Goal: Transaction & Acquisition: Purchase product/service

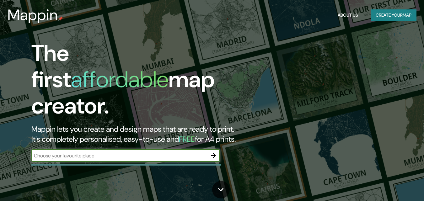
click at [212, 152] on icon "button" at bounding box center [213, 156] width 8 height 8
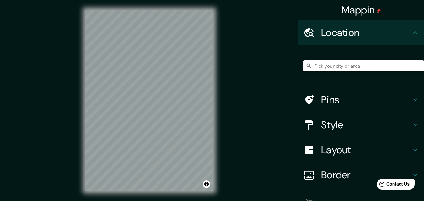
click at [316, 61] on input "Pick your city or area" at bounding box center [363, 65] width 120 height 11
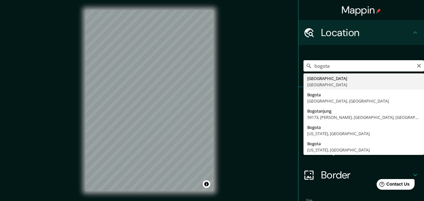
type input "[GEOGRAPHIC_DATA], [GEOGRAPHIC_DATA]"
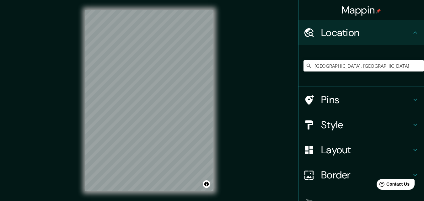
click at [329, 126] on h4 "Style" at bounding box center [366, 125] width 90 height 13
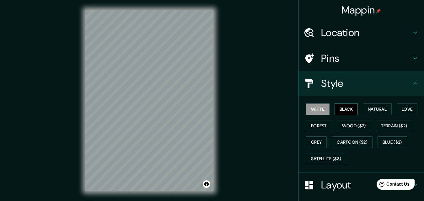
click at [343, 110] on button "Black" at bounding box center [346, 109] width 24 height 12
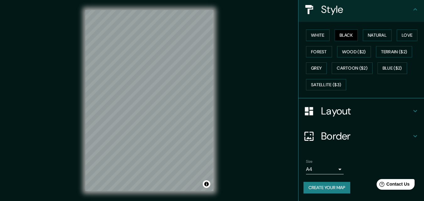
scroll to position [10, 0]
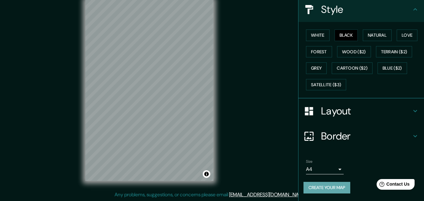
click at [328, 188] on button "Create your map" at bounding box center [326, 188] width 47 height 12
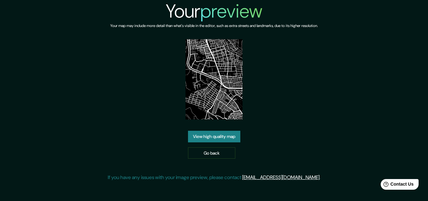
click at [224, 138] on link "View high quality map" at bounding box center [214, 137] width 52 height 12
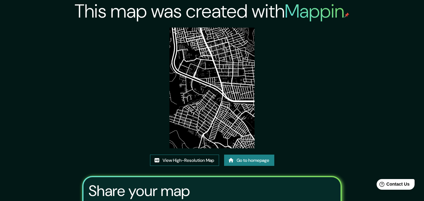
click at [202, 159] on link "View High-Resolution Map" at bounding box center [184, 161] width 69 height 12
